Goal: Information Seeking & Learning: Learn about a topic

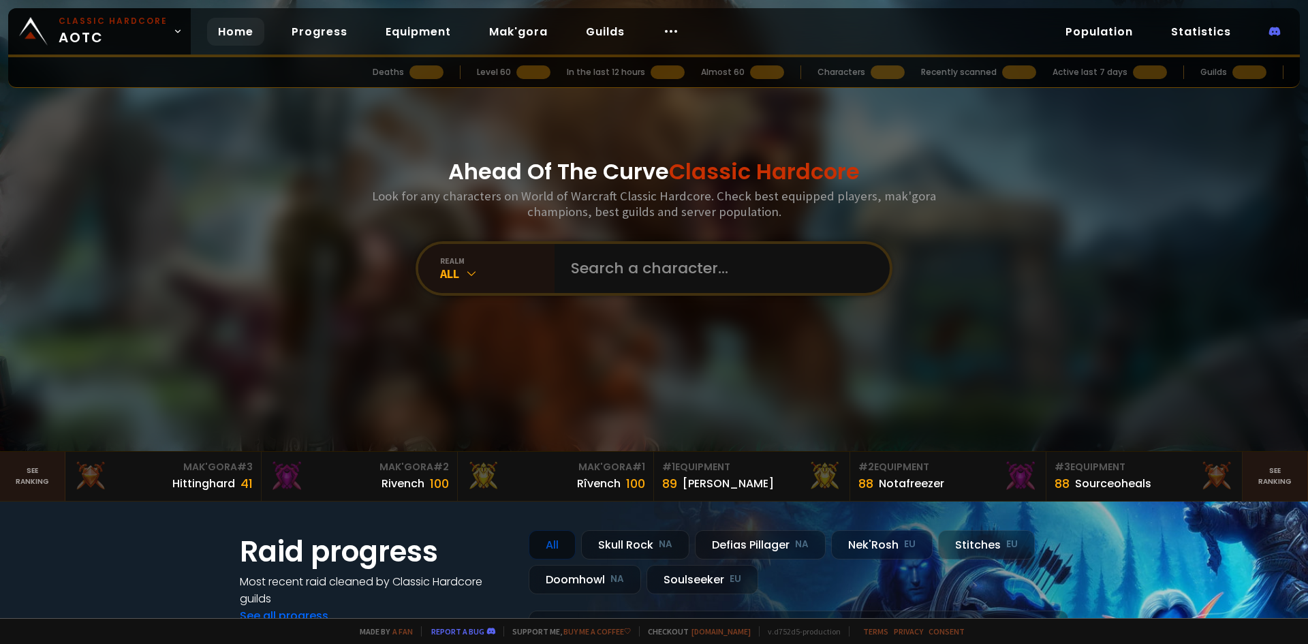
type input "t"
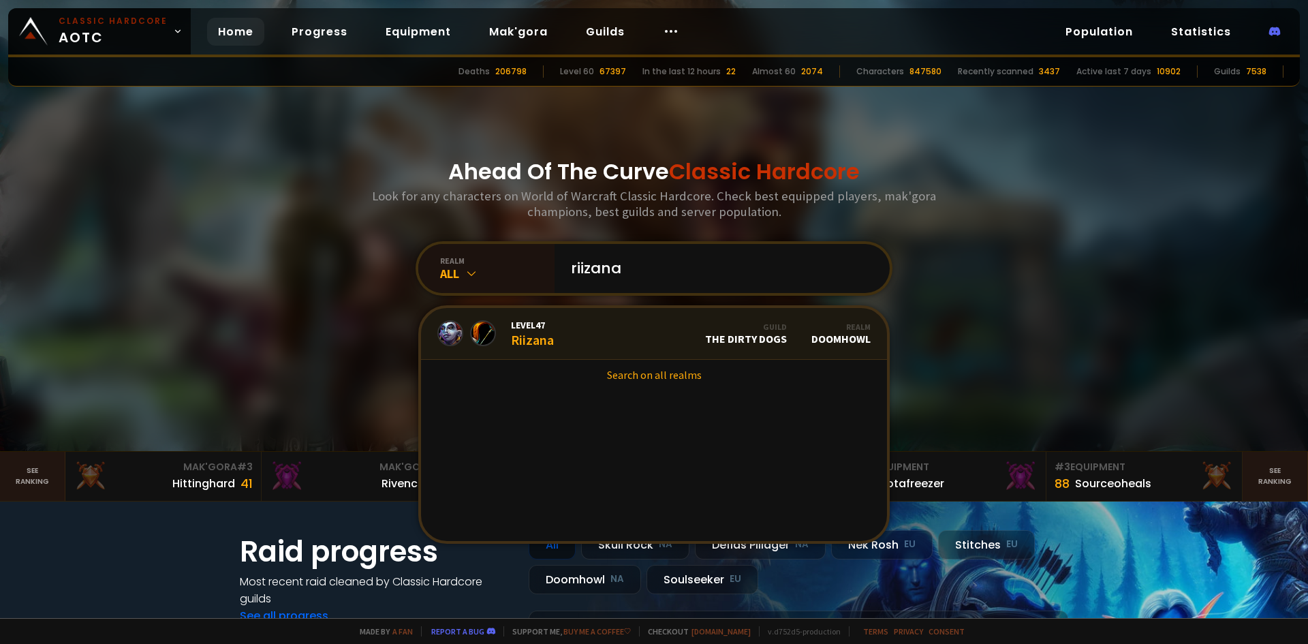
type input "riizana"
click at [605, 332] on link "Level 47 Riizana Guild The Dirty Dogs Realm Doomhowl" at bounding box center [654, 334] width 466 height 52
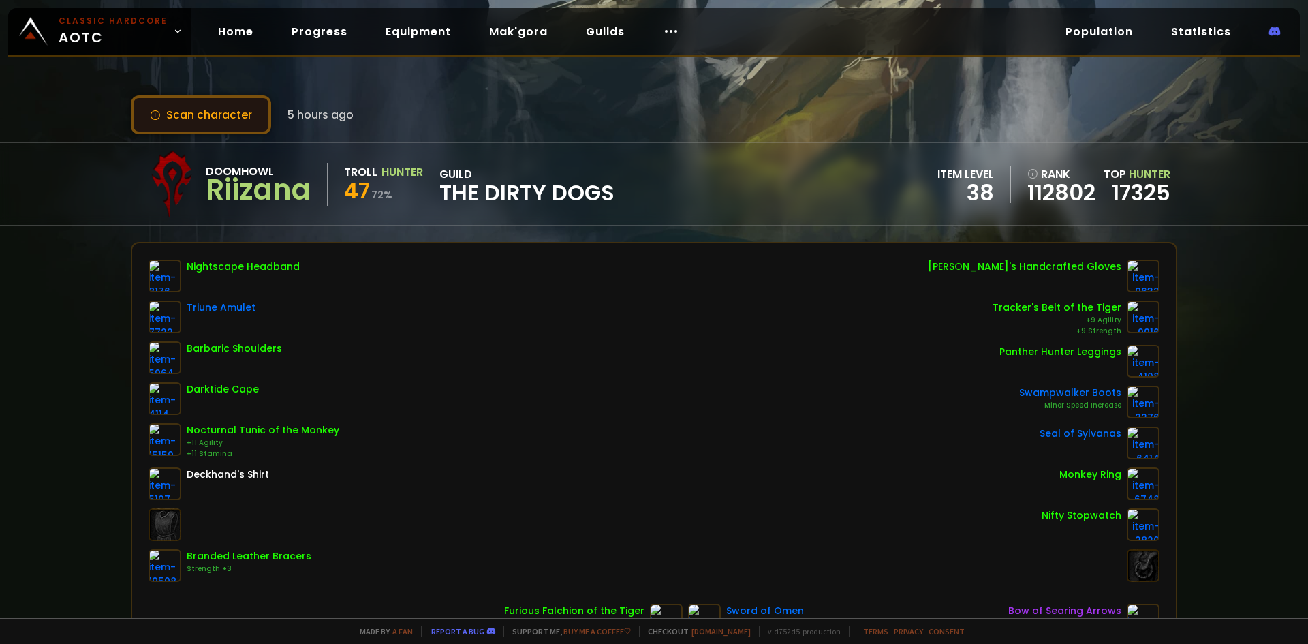
click at [239, 119] on button "Scan character" at bounding box center [201, 114] width 140 height 39
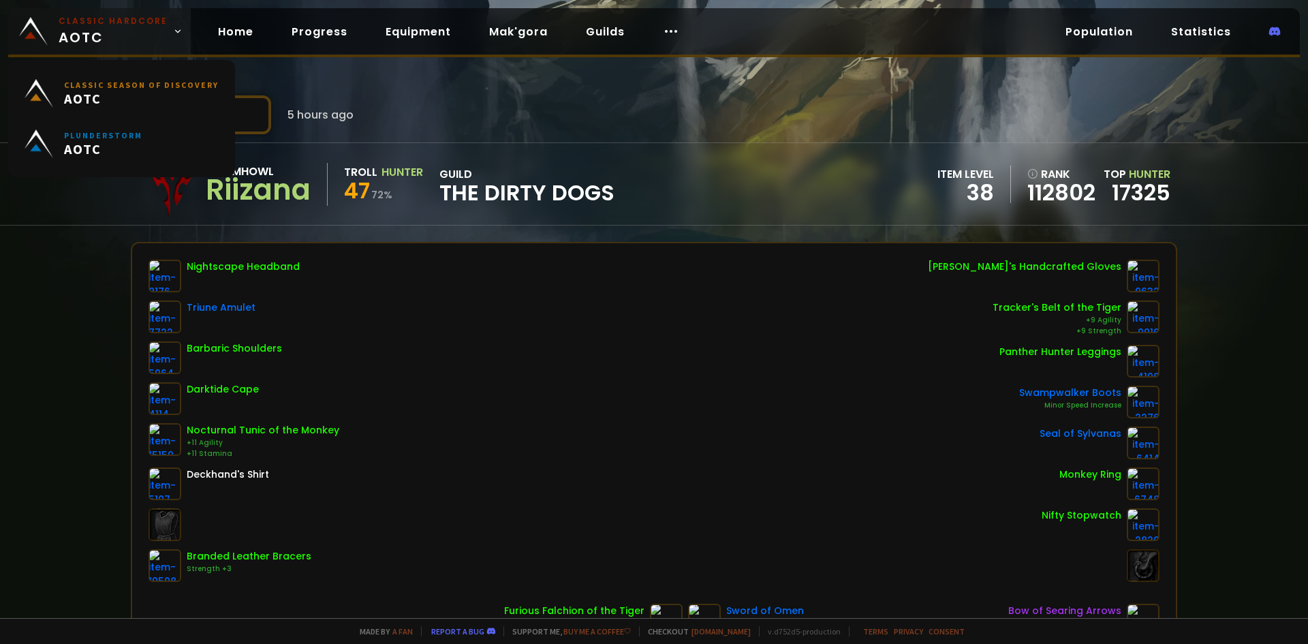
click at [79, 27] on small "Classic Hardcore" at bounding box center [113, 21] width 109 height 12
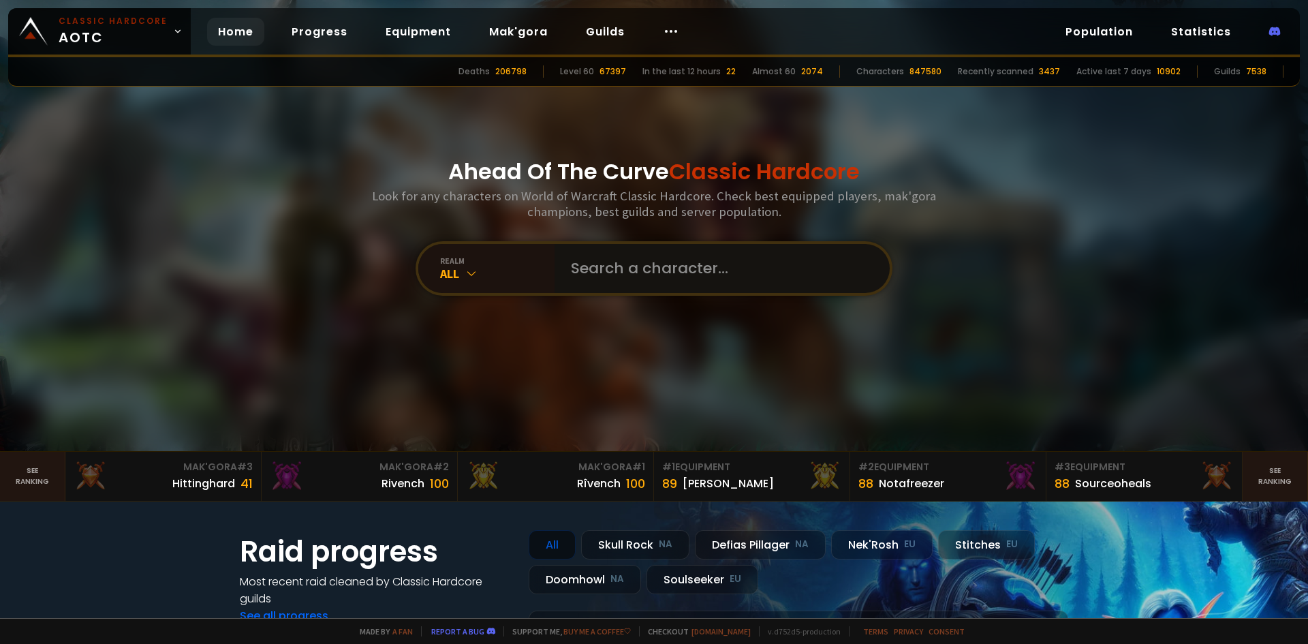
click at [675, 284] on input "text" at bounding box center [718, 268] width 311 height 49
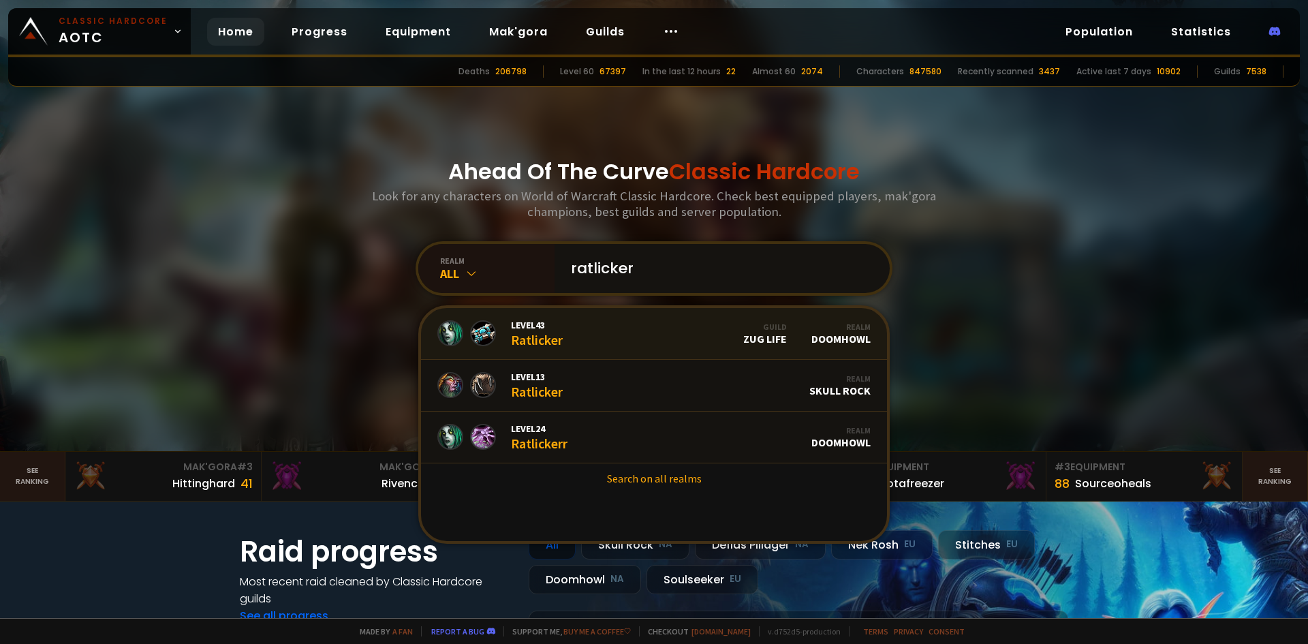
type input "ratlicker"
click at [626, 327] on link "Level 43 Ratlicker Guild Zug Life Realm Doomhowl" at bounding box center [654, 334] width 466 height 52
